Goal: Task Accomplishment & Management: Complete application form

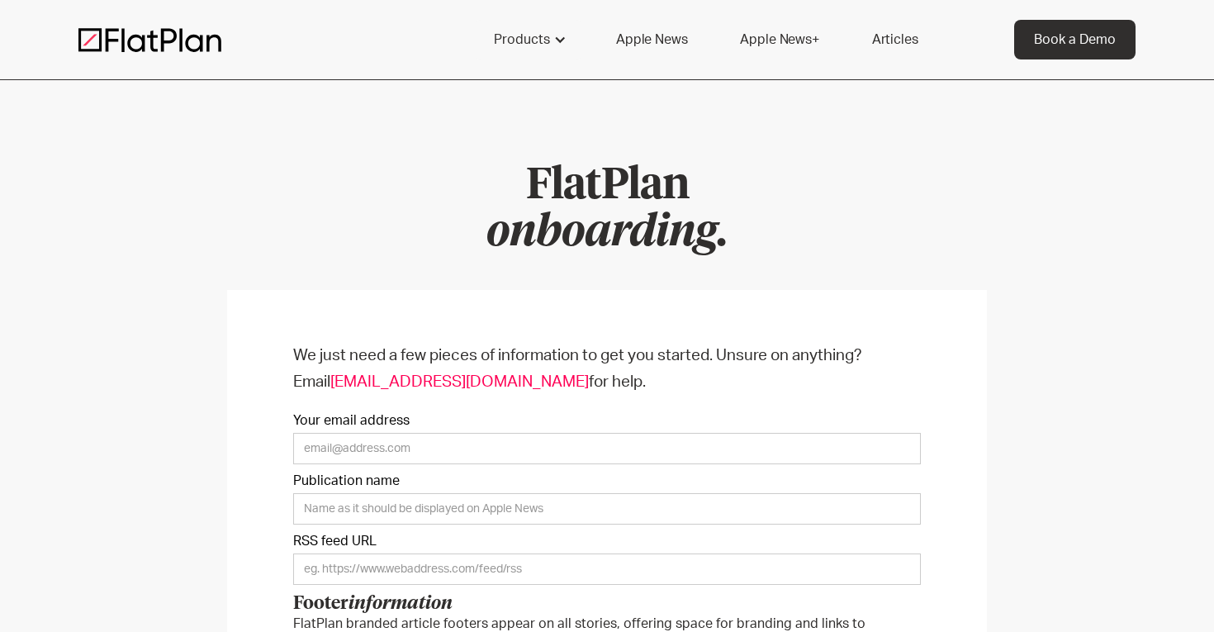
scroll to position [279, 0]
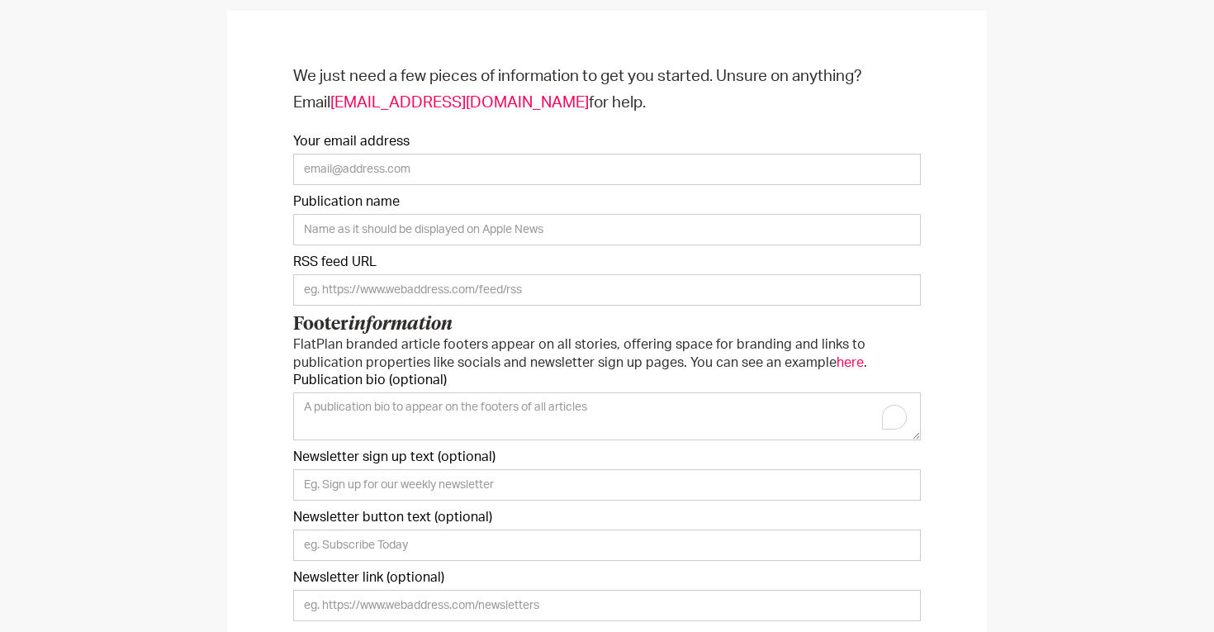
click at [508, 245] on input "Publication name" at bounding box center [607, 229] width 628 height 31
click at [597, 216] on input "Publication name" at bounding box center [607, 229] width 628 height 31
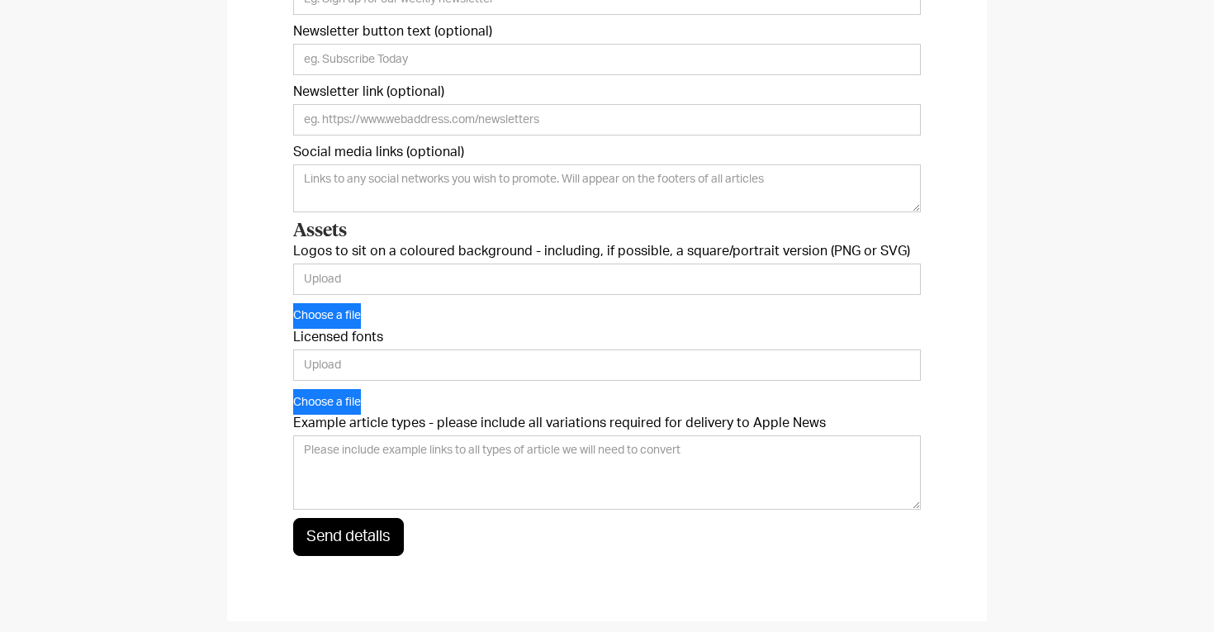
scroll to position [763, 0]
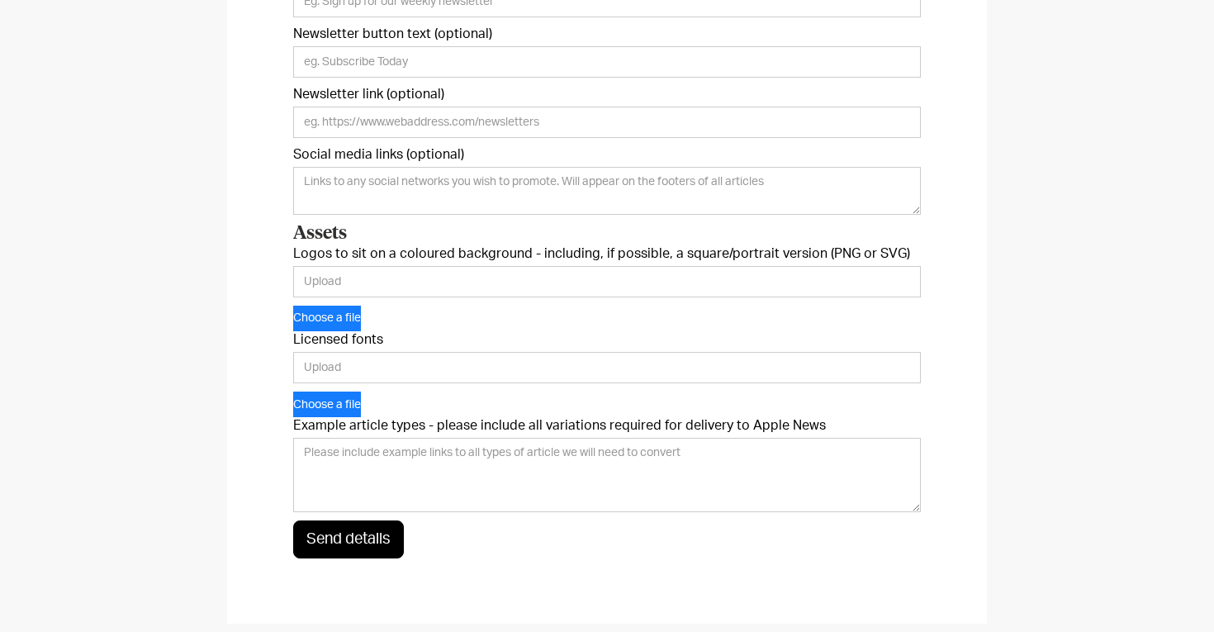
click at [527, 264] on form "We just need a few pieces of information to get you started. Unsure on anything…" at bounding box center [607, 69] width 628 height 978
click at [525, 279] on input "Logos to sit on a coloured background - including, if possible, a square/portra…" at bounding box center [607, 281] width 628 height 31
click at [663, 374] on input "Licensed fonts" at bounding box center [607, 367] width 628 height 31
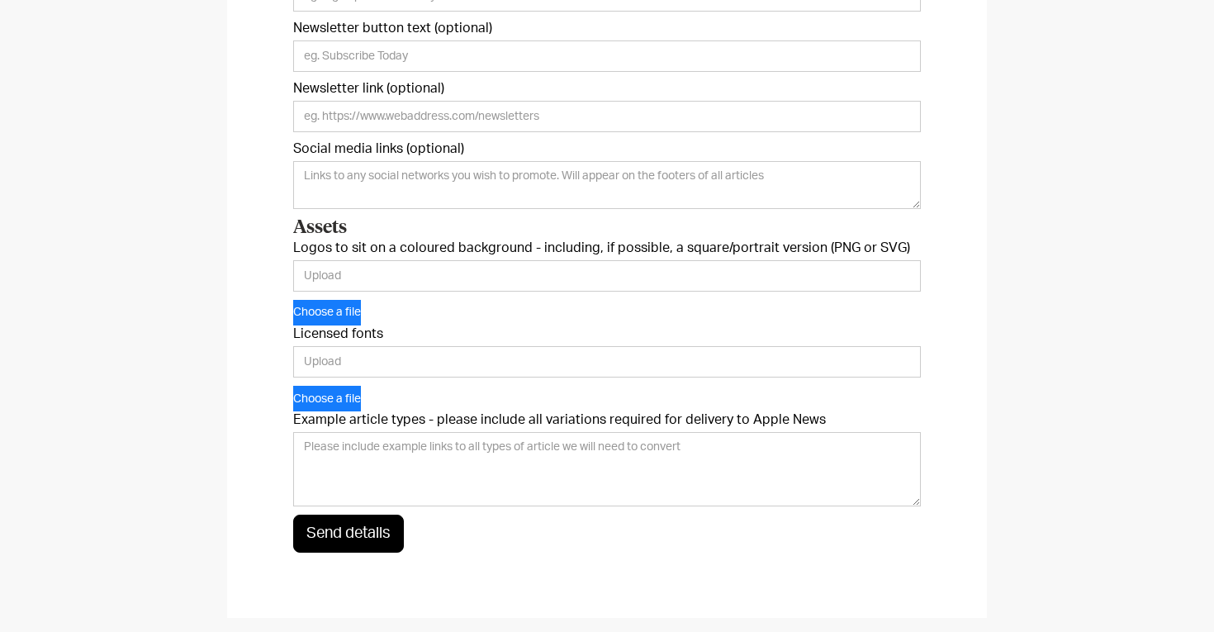
click at [774, 427] on form "We just need a few pieces of information to get you started. Unsure on anything…" at bounding box center [607, 64] width 628 height 978
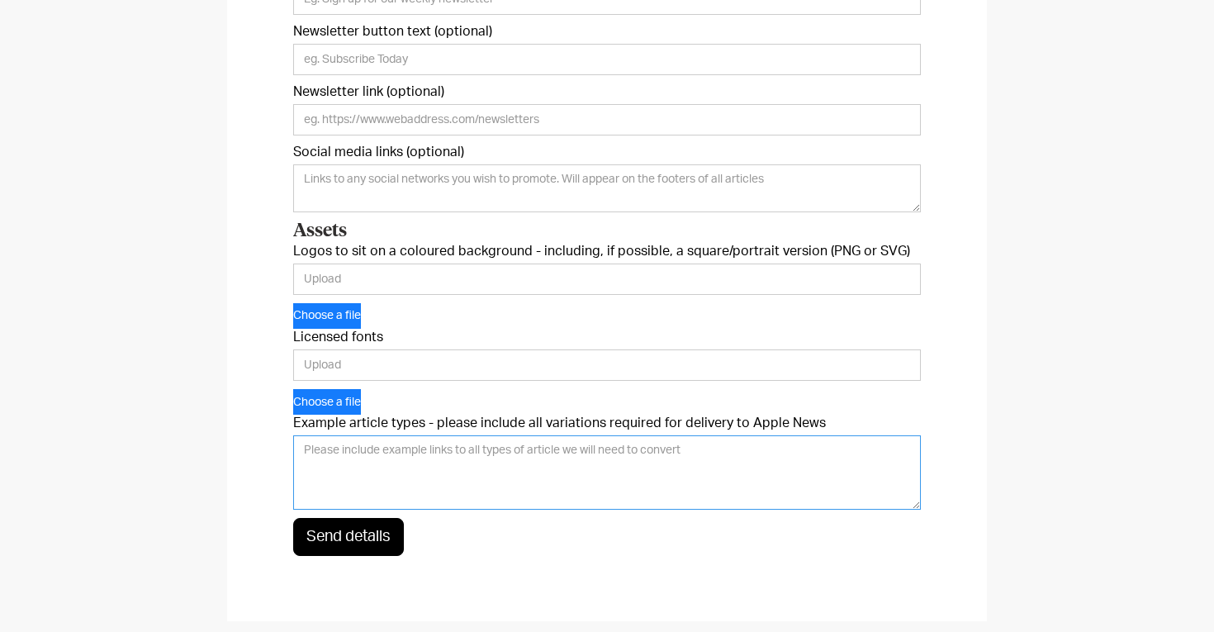
click at [770, 454] on textarea "Example article types - please include all variations required for delivery to …" at bounding box center [607, 472] width 628 height 74
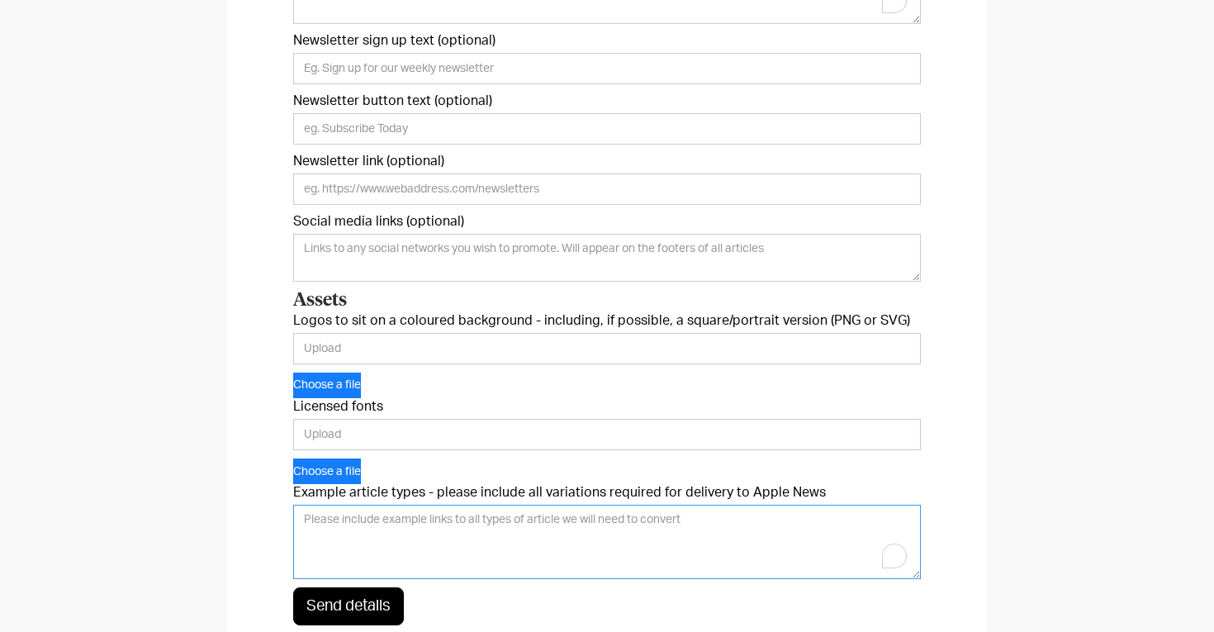
scroll to position [695, 0]
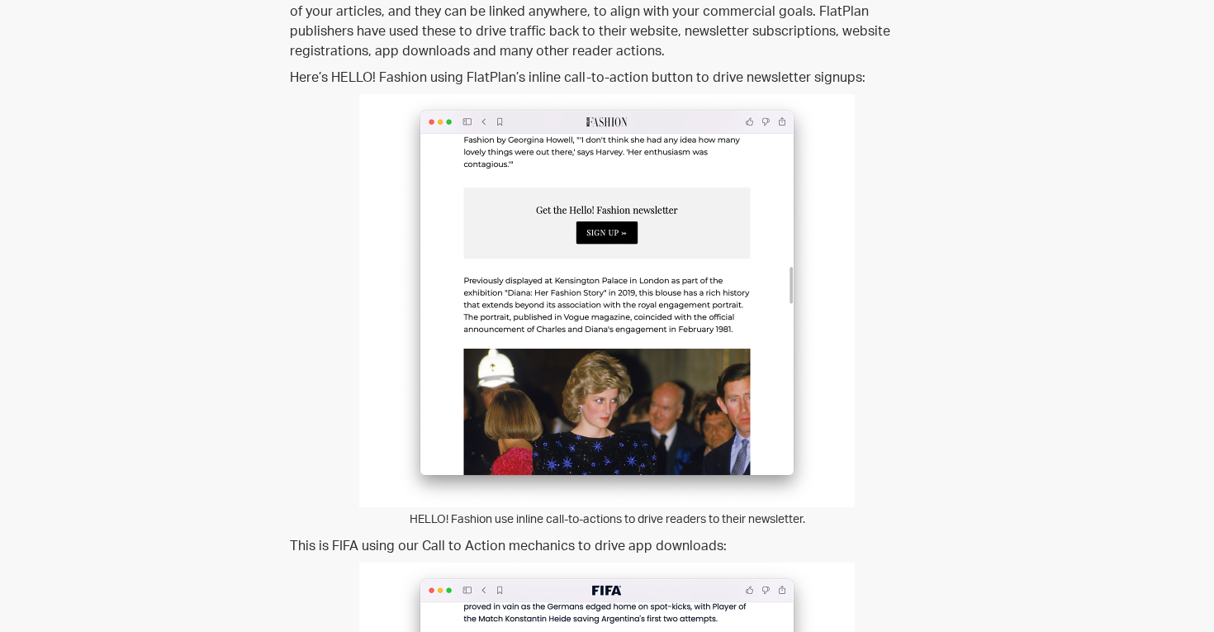
scroll to position [2902, 0]
